Goal: Task Accomplishment & Management: Complete application form

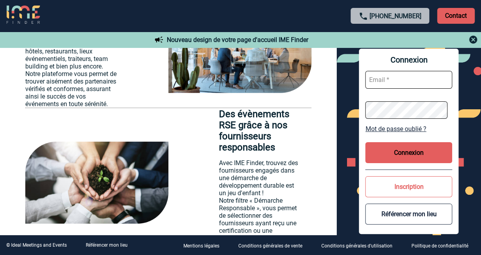
scroll to position [1068, 0]
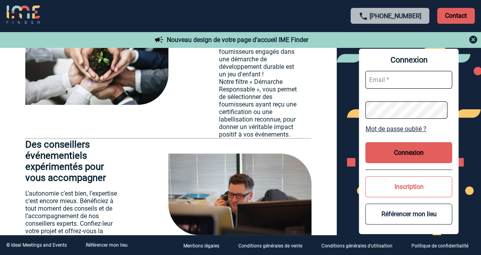
click at [416, 81] on input "text" at bounding box center [408, 80] width 87 height 18
type input "frederique.thai@sanofi.com"
click at [416, 153] on button "Connexion" at bounding box center [408, 152] width 87 height 21
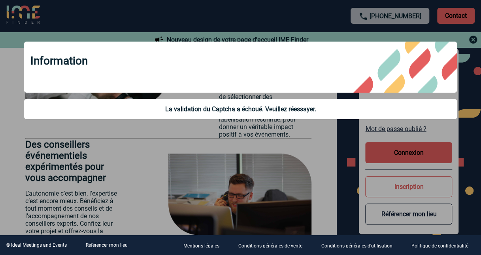
click at [422, 113] on div "La validation du Captcha a échoué. Veuillez réessayer." at bounding box center [240, 109] width 420 height 8
click at [305, 110] on div "La validation du Captcha a échoué. Veuillez réessayer." at bounding box center [240, 109] width 420 height 8
drag, startPoint x: 423, startPoint y: 218, endPoint x: 436, endPoint y: 221, distance: 13.0
click at [424, 218] on div at bounding box center [240, 127] width 481 height 255
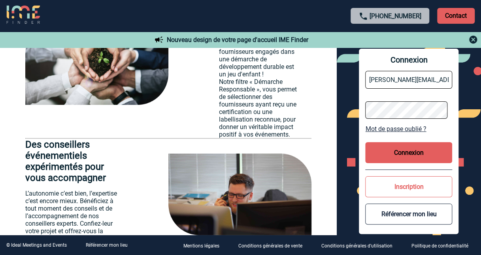
click at [425, 156] on button "Connexion" at bounding box center [408, 152] width 87 height 21
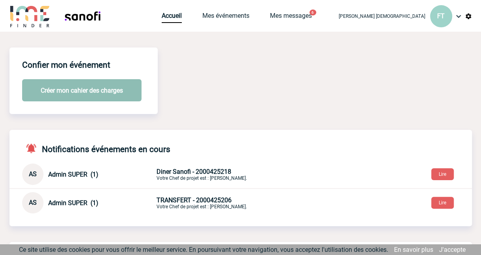
click at [84, 93] on button "Créer mon cahier des charges" at bounding box center [81, 90] width 119 height 22
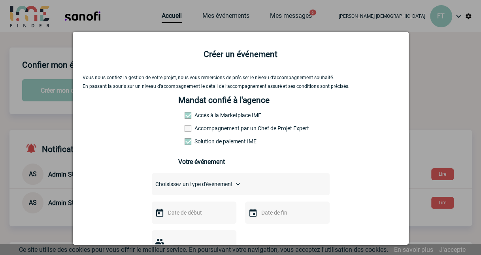
click at [246, 185] on div "Choisissez un type d'évènement Séminaire avec nuitée Séminaire sans nuitée Repa…" at bounding box center [241, 184] width 178 height 22
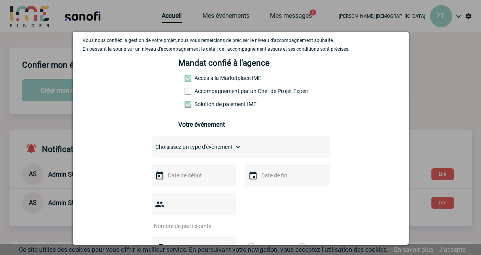
scroll to position [79, 0]
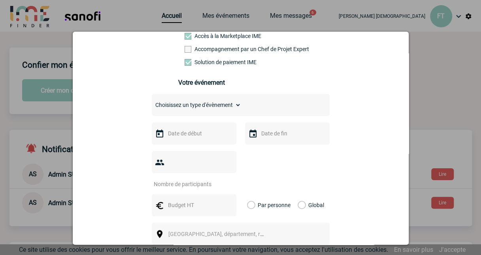
click at [235, 104] on select "Choisissez un type d'évènement Séminaire avec nuitée Séminaire sans nuitée Repa…" at bounding box center [196, 104] width 89 height 11
select select "9"
click at [152, 102] on select "Choisissez un type d'évènement Séminaire avec nuitée Séminaire sans nuitée Repa…" at bounding box center [196, 104] width 89 height 11
click at [203, 138] on input "text" at bounding box center [193, 133] width 55 height 10
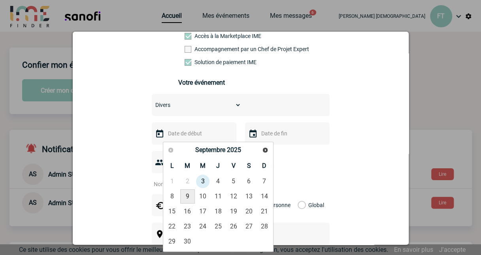
click at [185, 198] on link "9" at bounding box center [187, 196] width 15 height 14
type input "[DATE]"
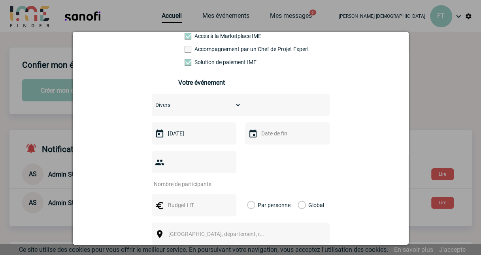
click at [250, 137] on img at bounding box center [252, 133] width 9 height 9
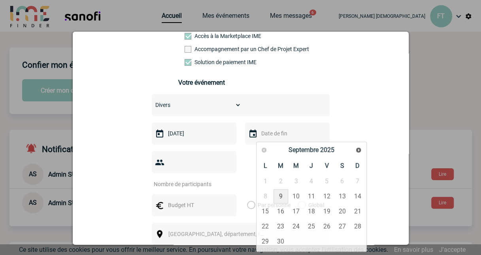
click at [267, 138] on input "text" at bounding box center [286, 133] width 55 height 10
click at [283, 192] on link "9" at bounding box center [281, 196] width 15 height 14
type input "[DATE]"
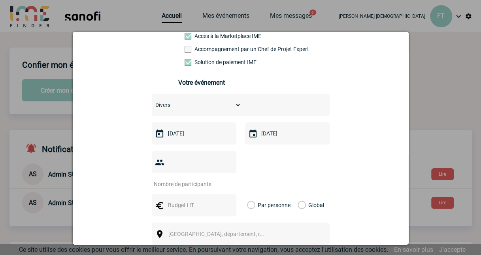
click at [202, 179] on input "number" at bounding box center [189, 184] width 74 height 10
type input "8"
type input "7"
click at [214, 200] on input "text" at bounding box center [193, 205] width 55 height 10
click at [199, 200] on input "text" at bounding box center [193, 205] width 55 height 10
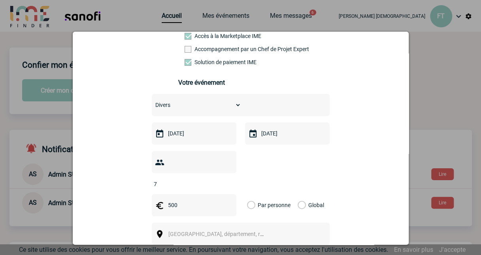
drag, startPoint x: 184, startPoint y: 188, endPoint x: 144, endPoint y: 182, distance: 41.3
click at [144, 182] on div "Vous nous confiez la gestion de votre projet, nous vous remercions de préciser …" at bounding box center [241, 176] width 316 height 361
type input "50"
click at [248, 194] on label "Par personne" at bounding box center [251, 205] width 9 height 22
click at [0, 0] on input "Par personne" at bounding box center [0, 0] width 0 height 0
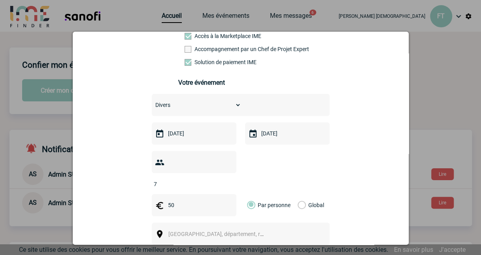
click at [243, 222] on div "[GEOGRAPHIC_DATA], département, région..." at bounding box center [241, 233] width 178 height 22
click at [248, 228] on span "[GEOGRAPHIC_DATA], département, région..." at bounding box center [219, 233] width 109 height 11
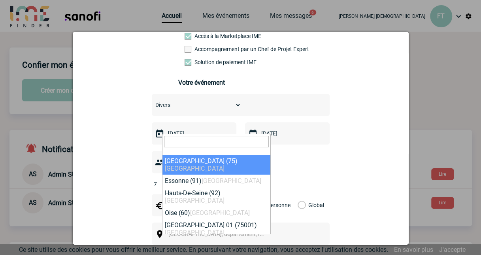
select select "3"
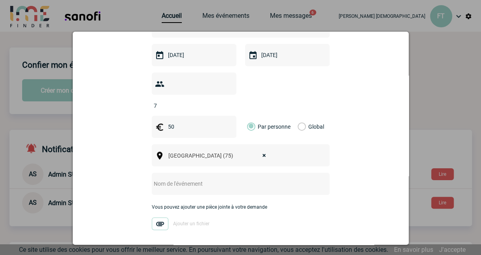
scroll to position [158, 0]
click at [231, 178] on input "text" at bounding box center [230, 183] width 157 height 10
type input "n"
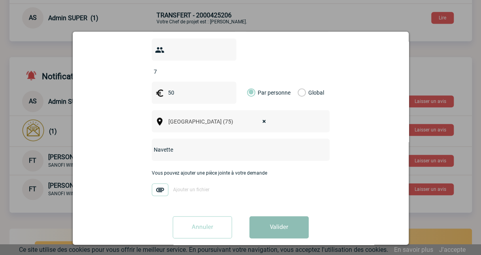
scroll to position [198, 0]
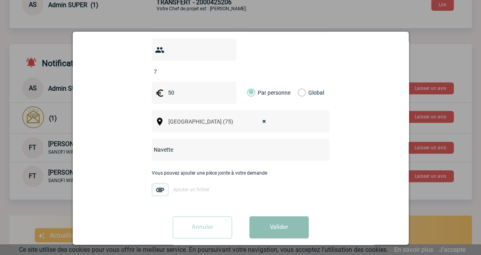
type input "Navette"
click at [269, 216] on button "Valider" at bounding box center [279, 227] width 59 height 22
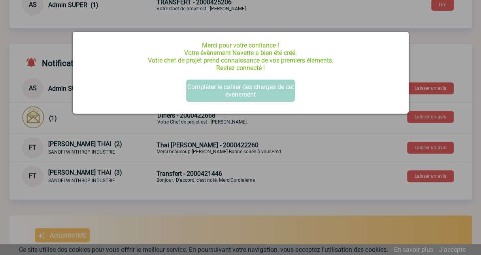
scroll to position [0, 0]
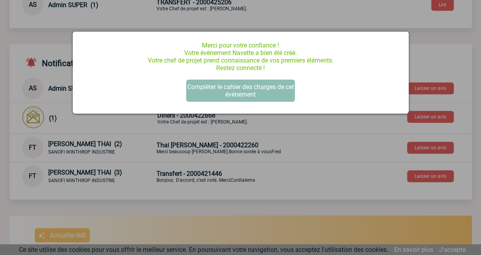
click at [247, 93] on button "Compléter le cahier des charges de cet événement" at bounding box center [240, 90] width 109 height 22
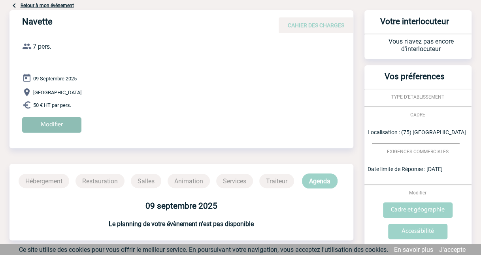
scroll to position [79, 0]
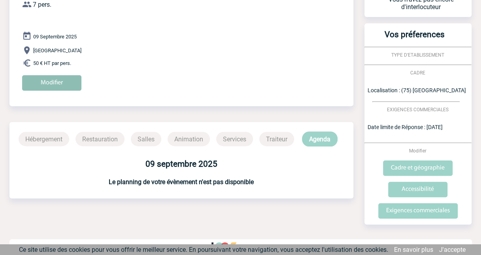
click at [53, 83] on input "Modifier" at bounding box center [51, 82] width 59 height 15
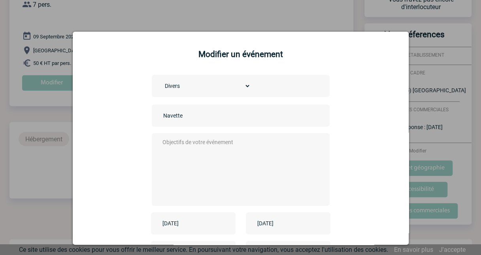
click at [217, 146] on textarea at bounding box center [239, 168] width 156 height 63
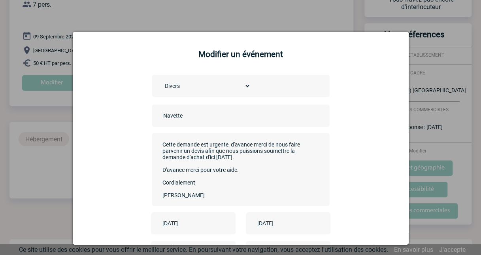
scroll to position [40, 0]
type textarea "Bonjour, Nous aurons besoin d'une navatte pour 6 personnes. Merci de prévoir un…"
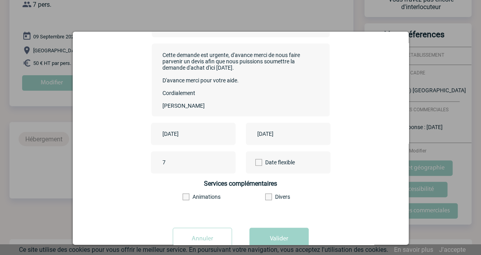
scroll to position [93, 0]
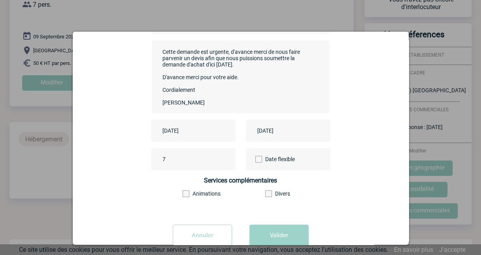
click at [312, 200] on div "Animations Divers" at bounding box center [240, 196] width 165 height 12
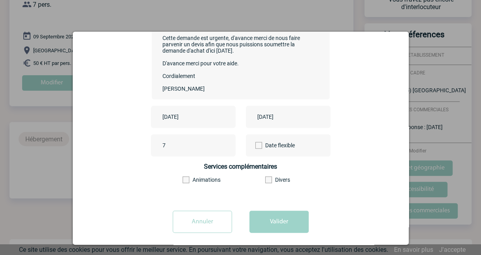
scroll to position [113, 0]
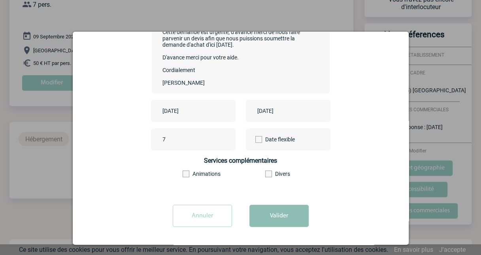
click at [280, 209] on button "Valider" at bounding box center [279, 215] width 59 height 22
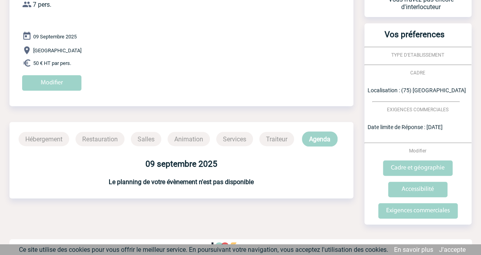
scroll to position [87, 0]
